Goal: Complete application form

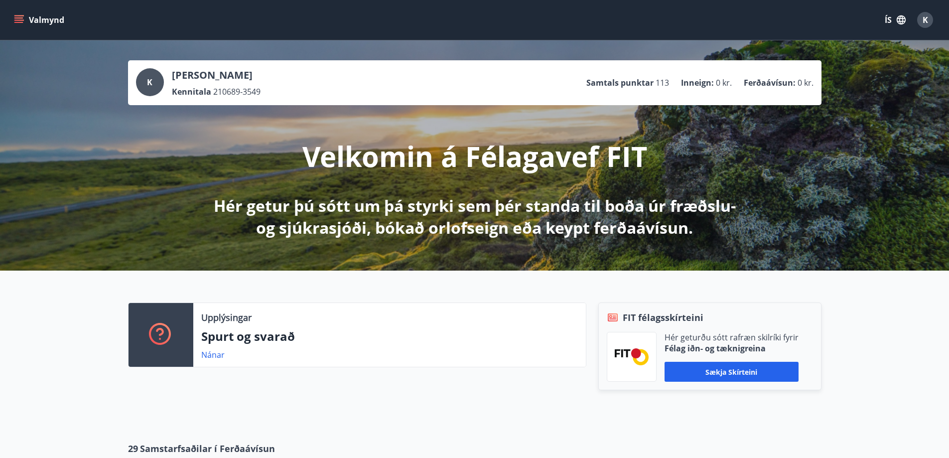
click at [23, 14] on button "Valmynd" at bounding box center [40, 20] width 56 height 18
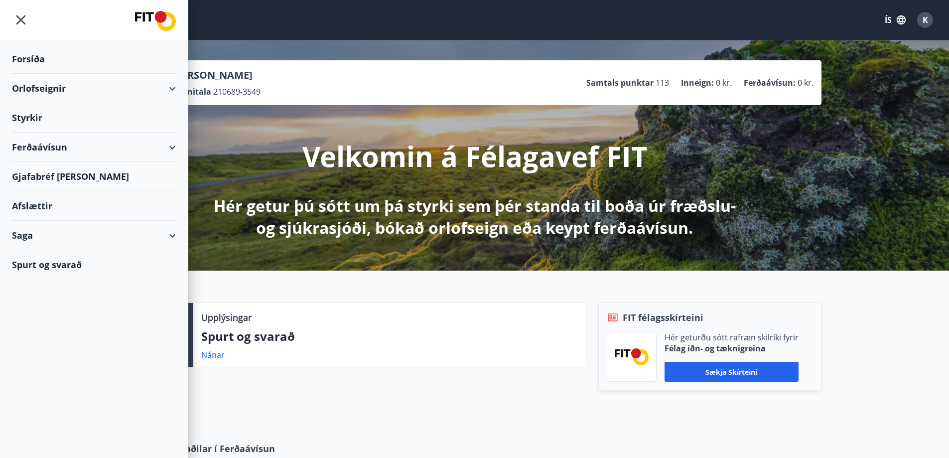
click at [36, 74] on div "Styrkir" at bounding box center [94, 58] width 164 height 29
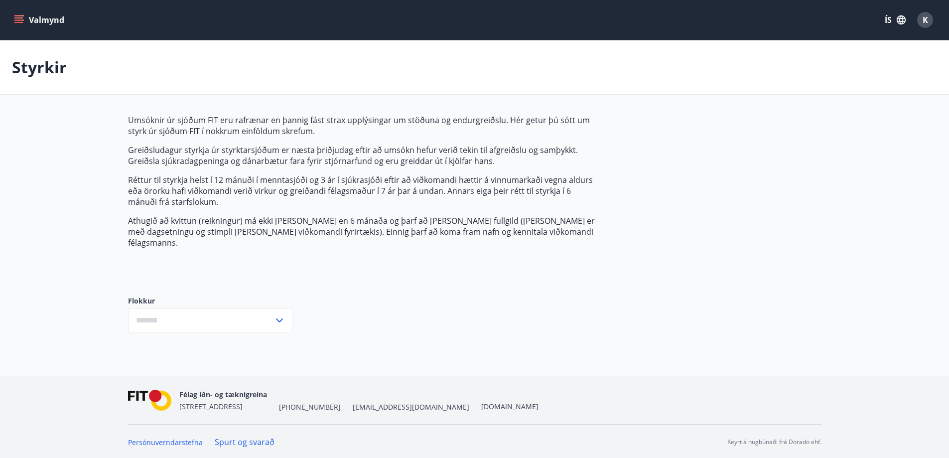
type input "***"
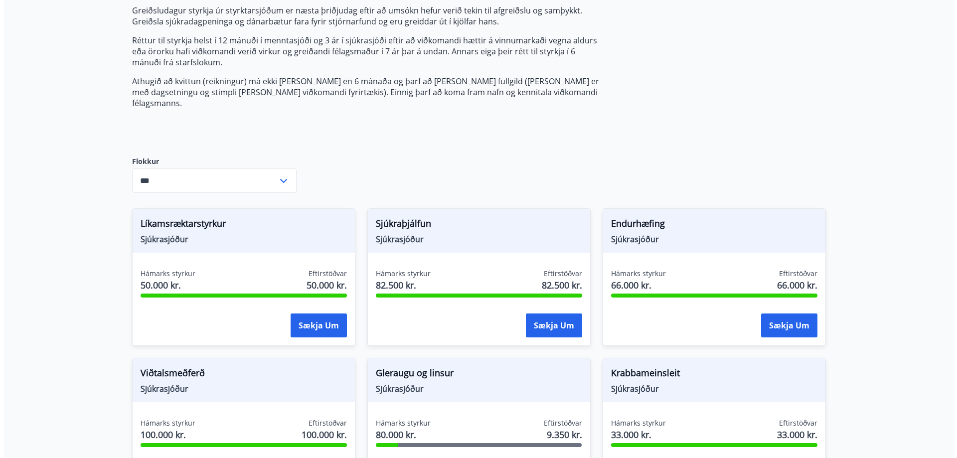
scroll to position [149, 0]
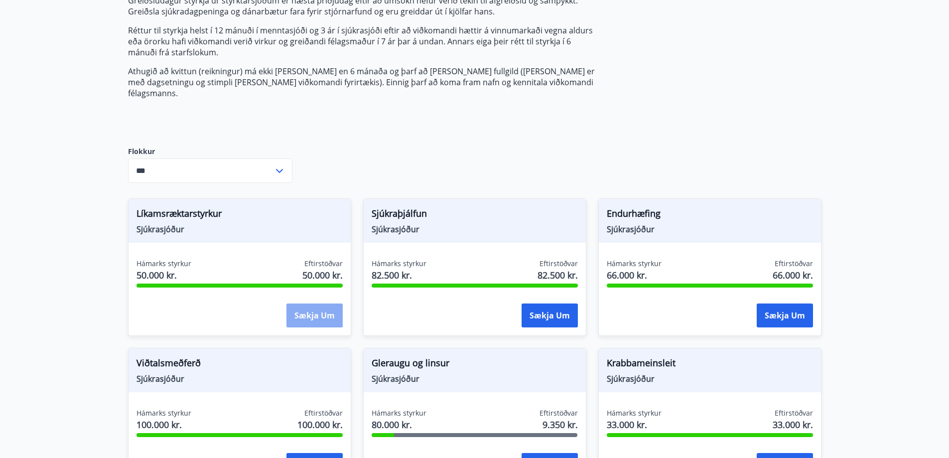
click at [311, 305] on button "Sækja um" at bounding box center [315, 315] width 56 height 24
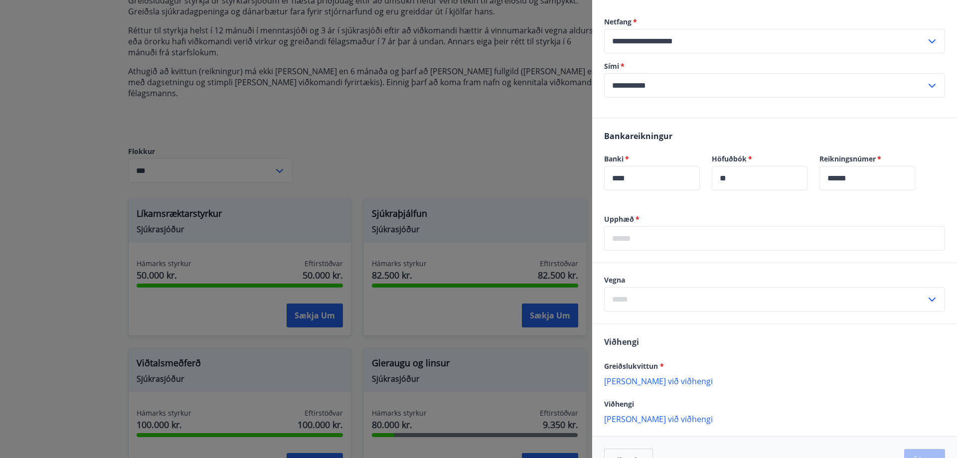
scroll to position [243, 0]
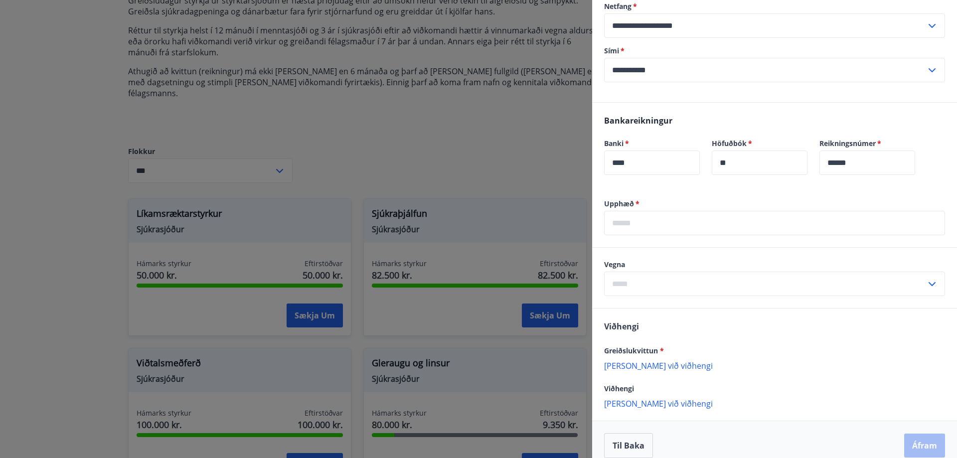
click at [704, 211] on input "text" at bounding box center [774, 223] width 341 height 24
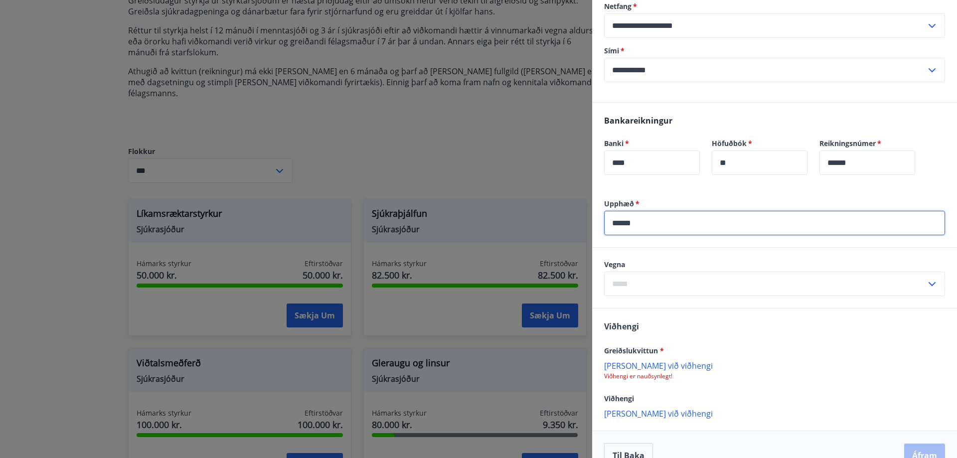
type input "******"
click at [685, 272] on input "text" at bounding box center [765, 284] width 322 height 24
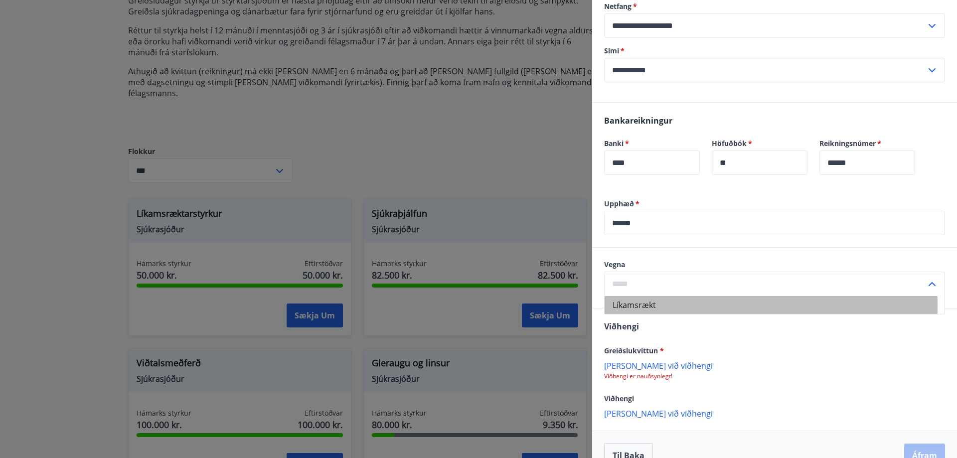
click at [654, 296] on li "Líkamsrækt" at bounding box center [774, 305] width 340 height 18
type input "**********"
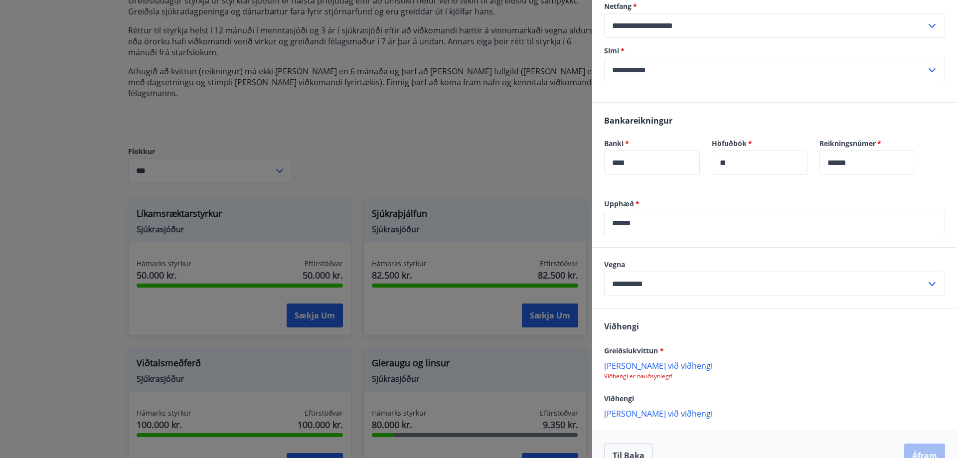
click at [738, 360] on div "[PERSON_NAME] við viðhengi Viðhengi er nauðsynlegt!" at bounding box center [774, 370] width 341 height 20
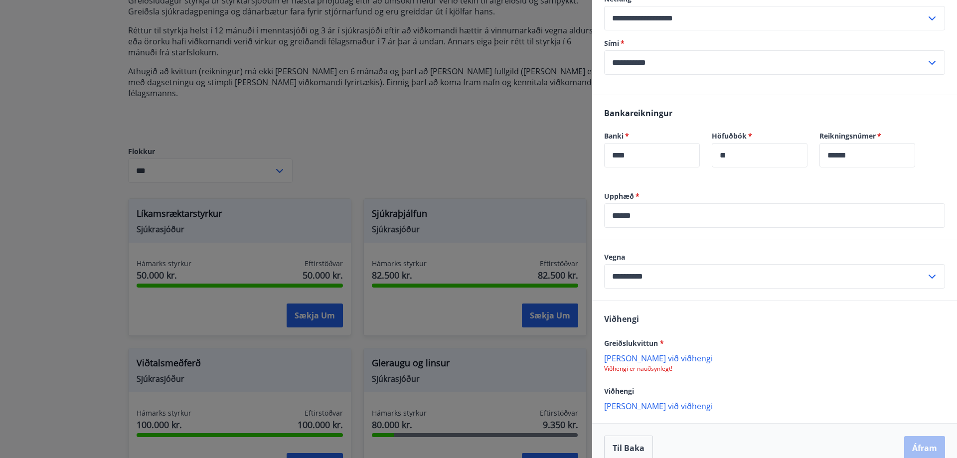
scroll to position [253, 0]
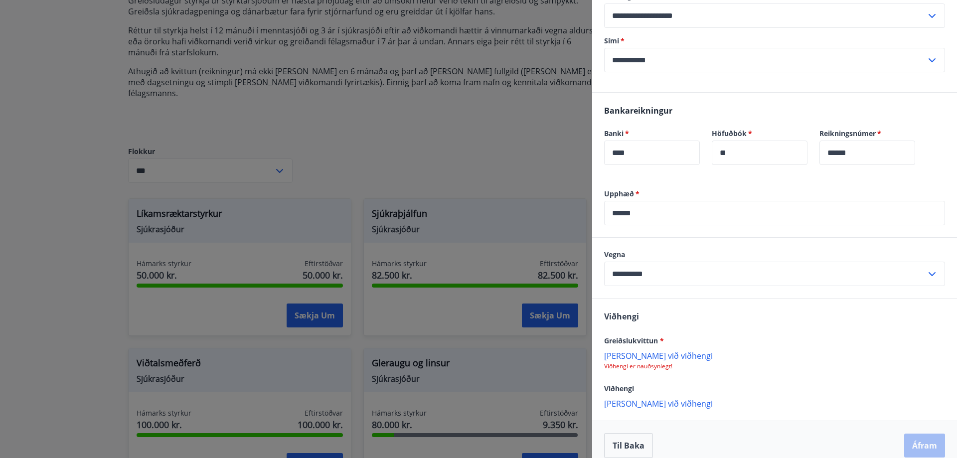
click at [645, 350] on p "[PERSON_NAME] við viðhengi" at bounding box center [774, 355] width 341 height 10
click at [911, 435] on button "Áfram" at bounding box center [924, 447] width 41 height 24
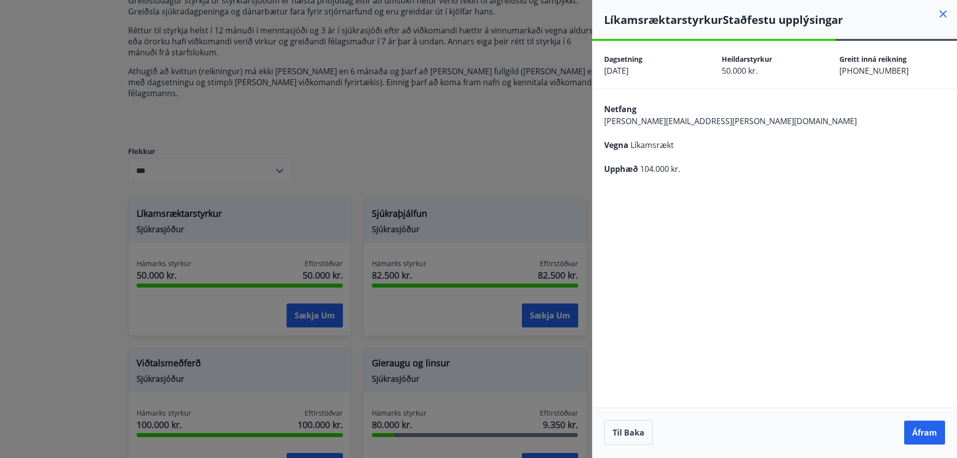
scroll to position [0, 0]
click at [926, 427] on button "Áfram" at bounding box center [924, 433] width 41 height 24
